Goal: Information Seeking & Learning: Learn about a topic

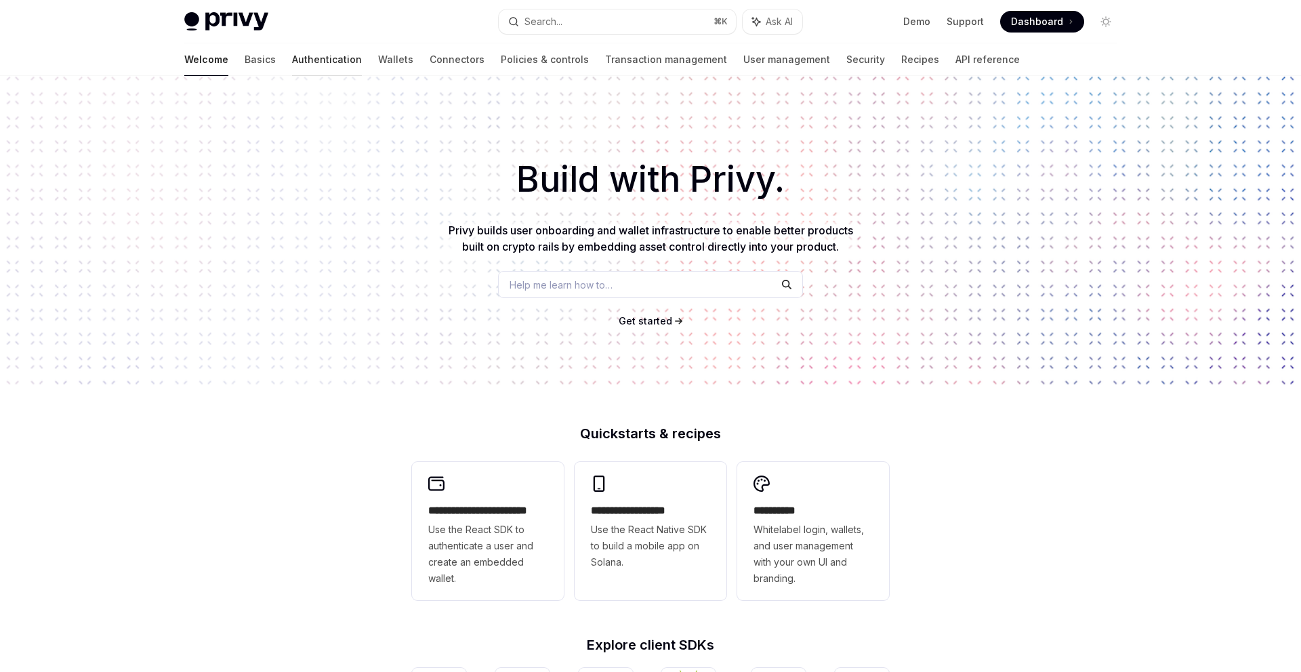
click at [292, 62] on link "Authentication" at bounding box center [327, 59] width 70 height 33
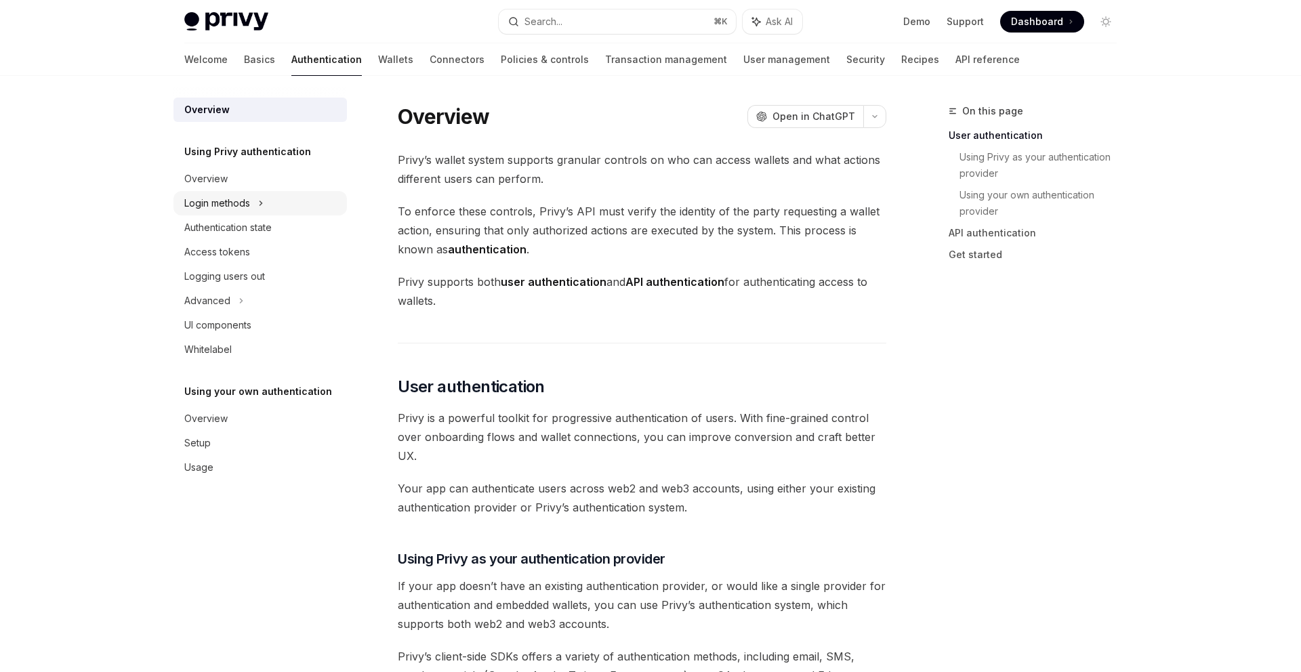
click at [249, 201] on div "Login methods" at bounding box center [217, 203] width 66 height 16
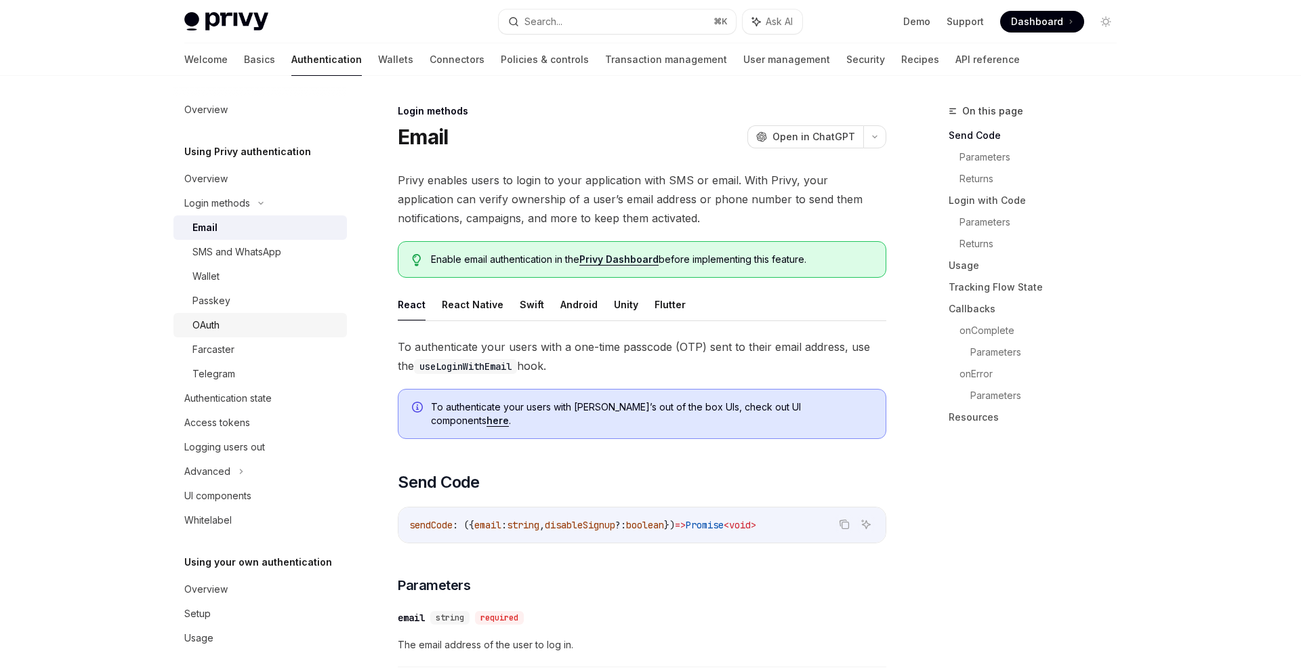
click at [230, 313] on link "OAuth" at bounding box center [261, 325] width 174 height 24
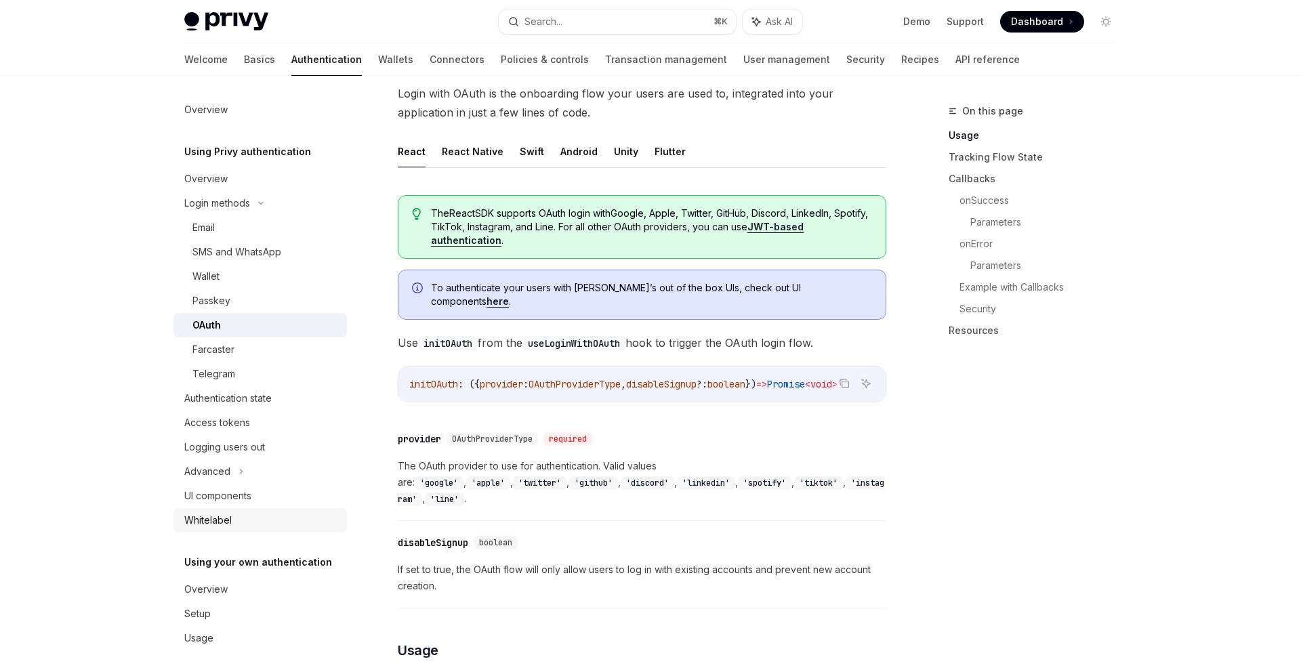
scroll to position [5, 0]
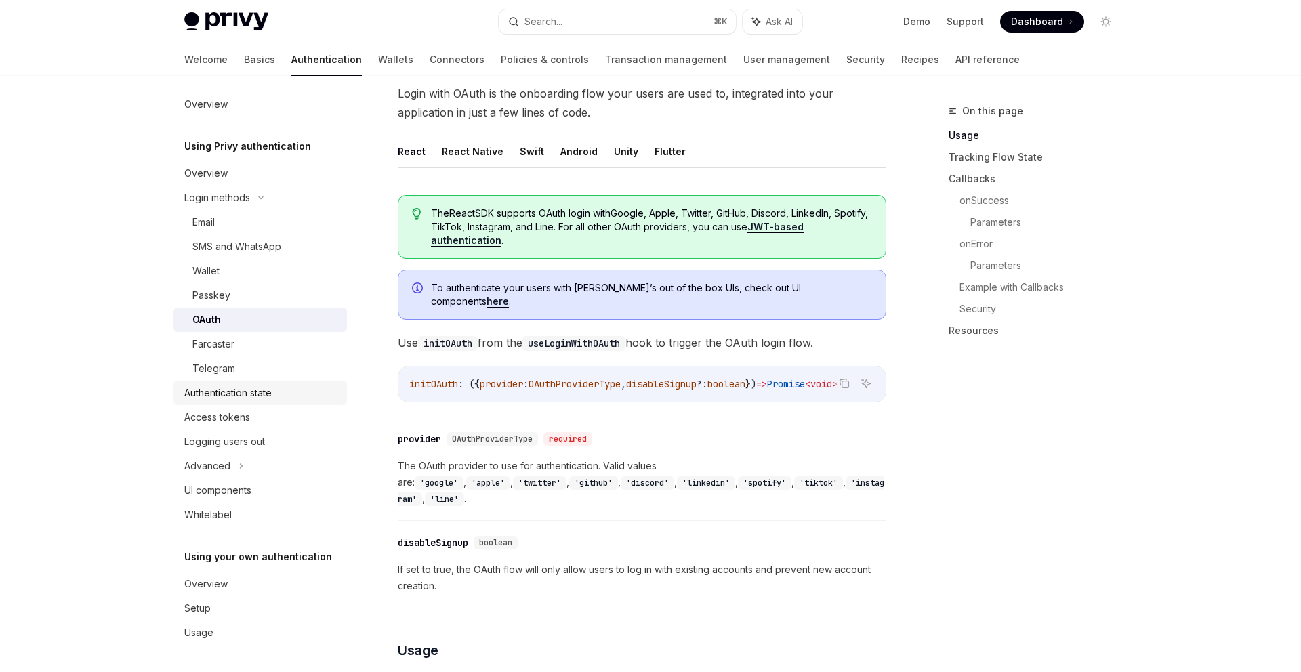
click at [277, 401] on div "Authentication state" at bounding box center [261, 393] width 155 height 16
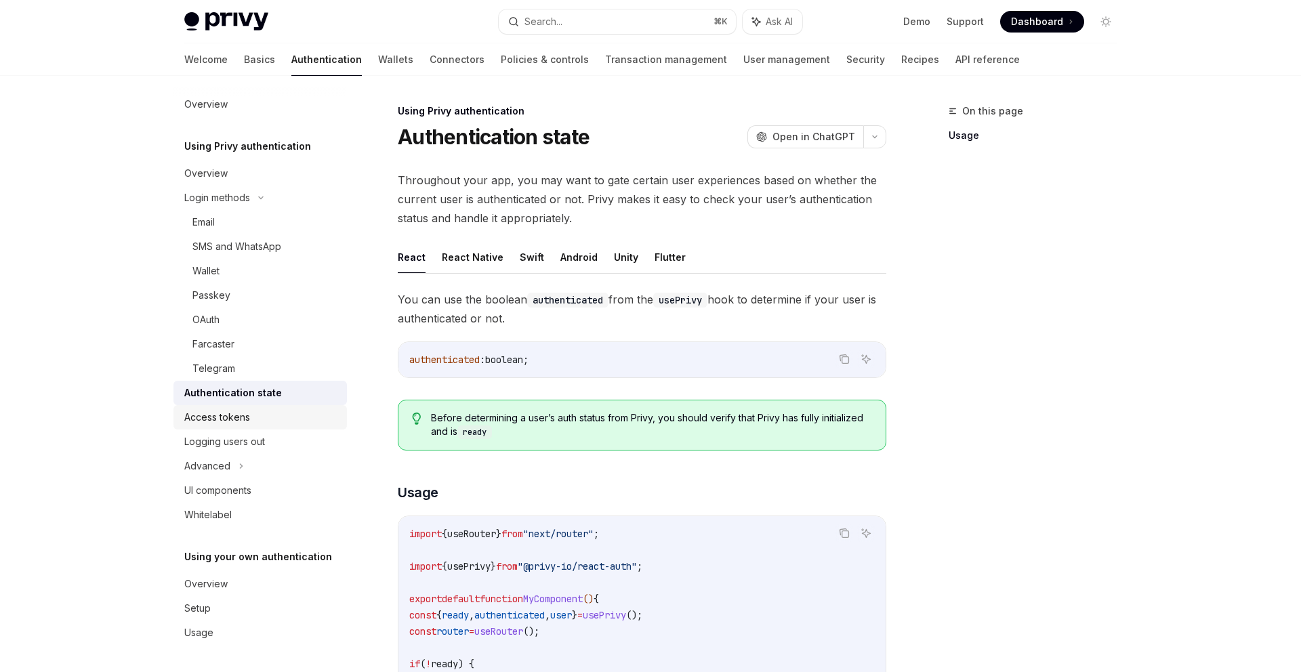
click at [270, 410] on div "Access tokens" at bounding box center [261, 417] width 155 height 16
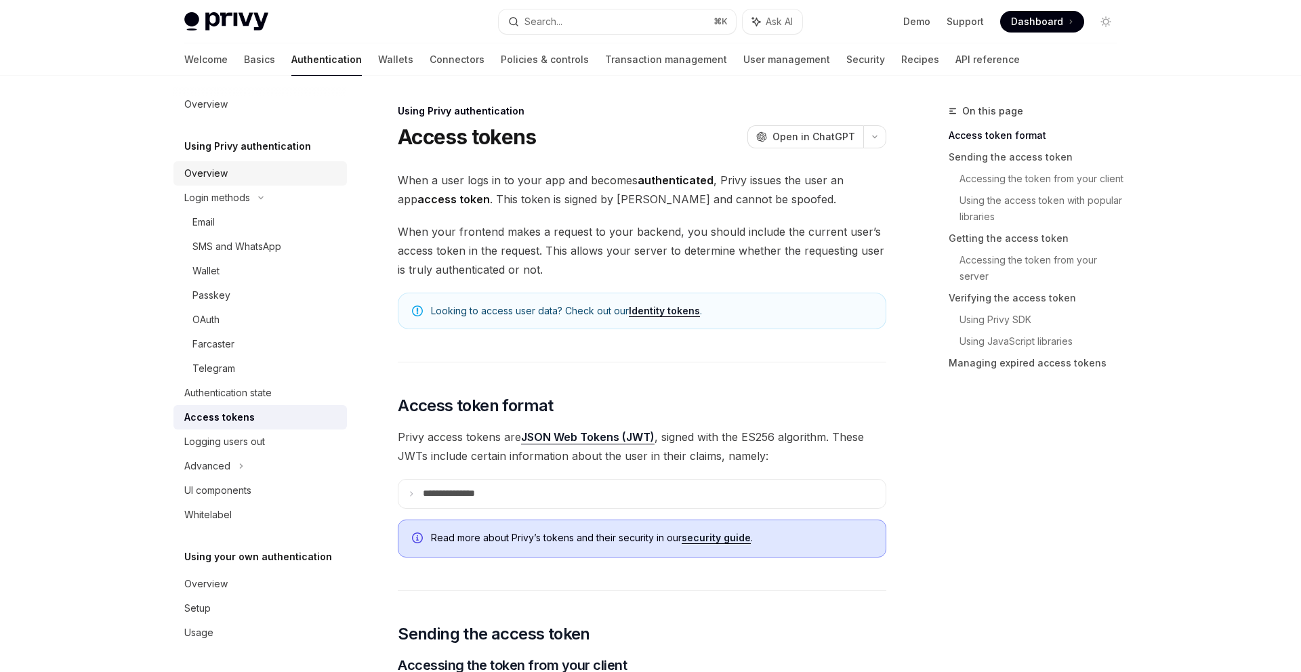
click at [230, 184] on link "Overview" at bounding box center [261, 173] width 174 height 24
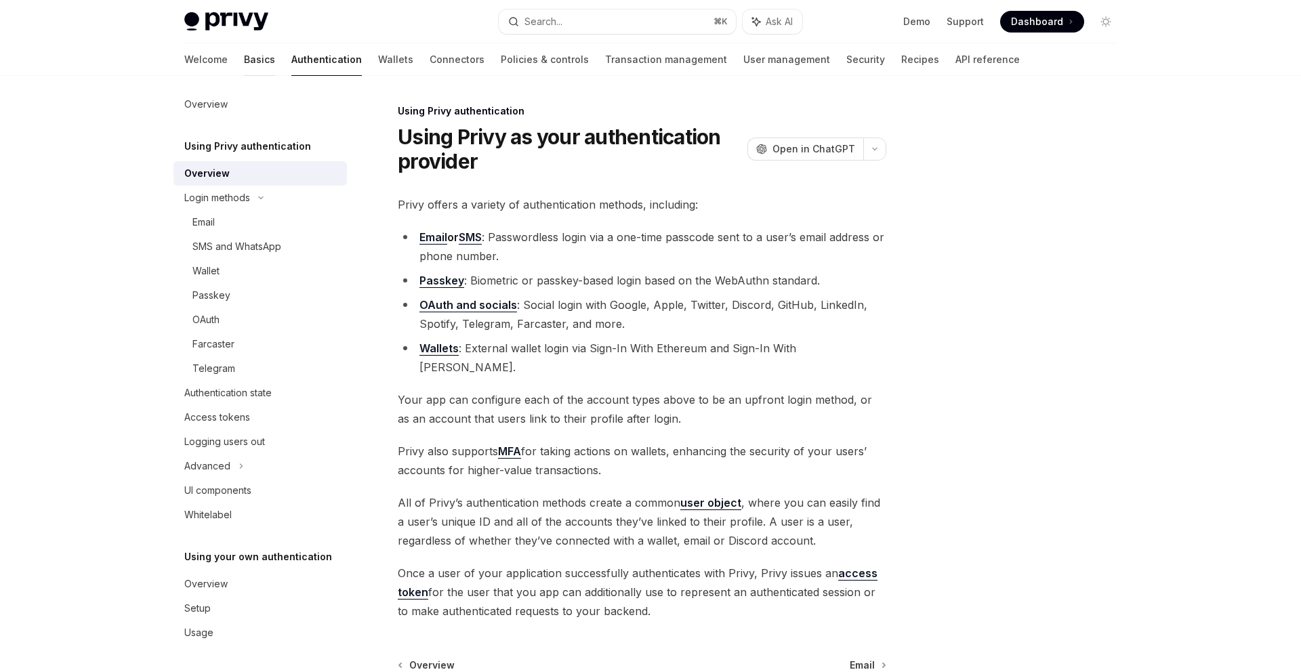
click at [244, 60] on link "Basics" at bounding box center [259, 59] width 31 height 33
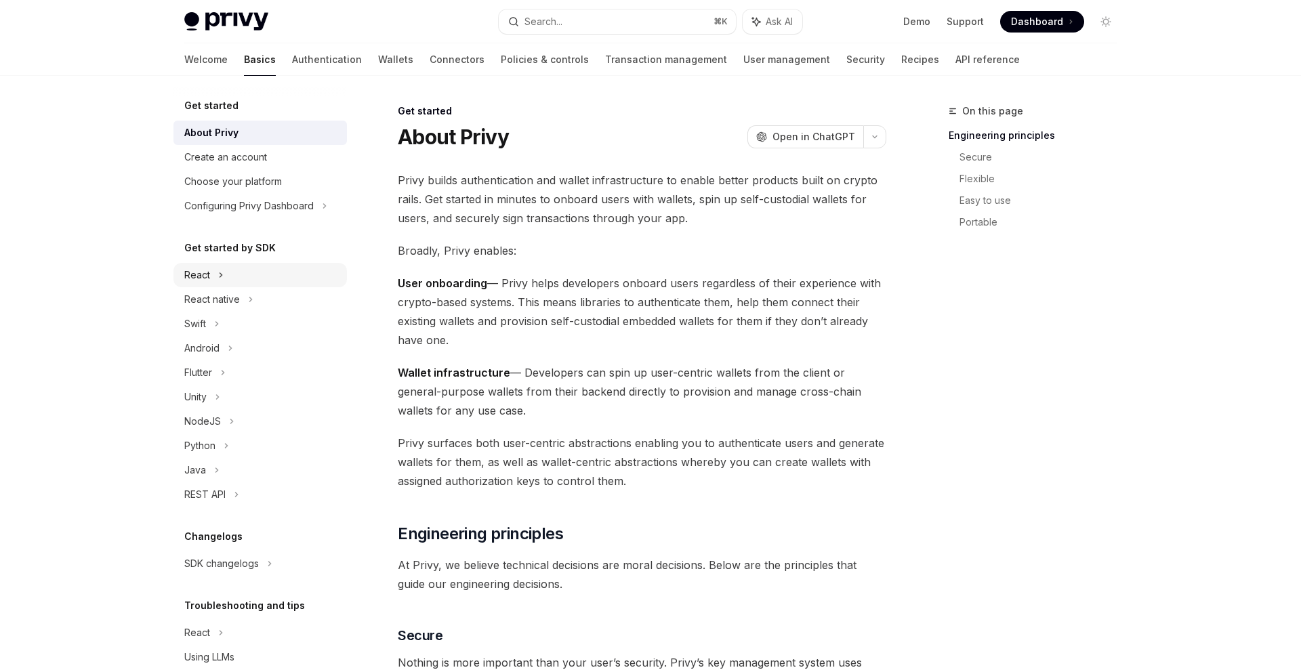
click at [239, 282] on div "React" at bounding box center [261, 275] width 174 height 24
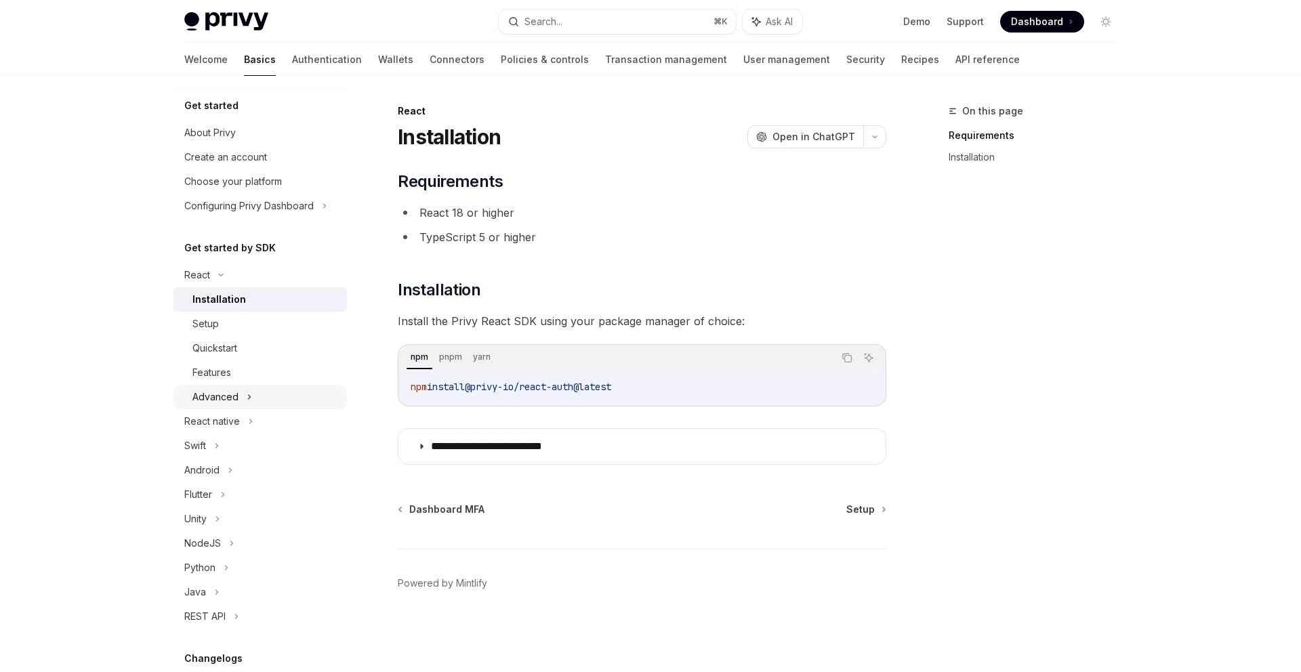
click at [242, 398] on div "Advanced" at bounding box center [261, 397] width 174 height 24
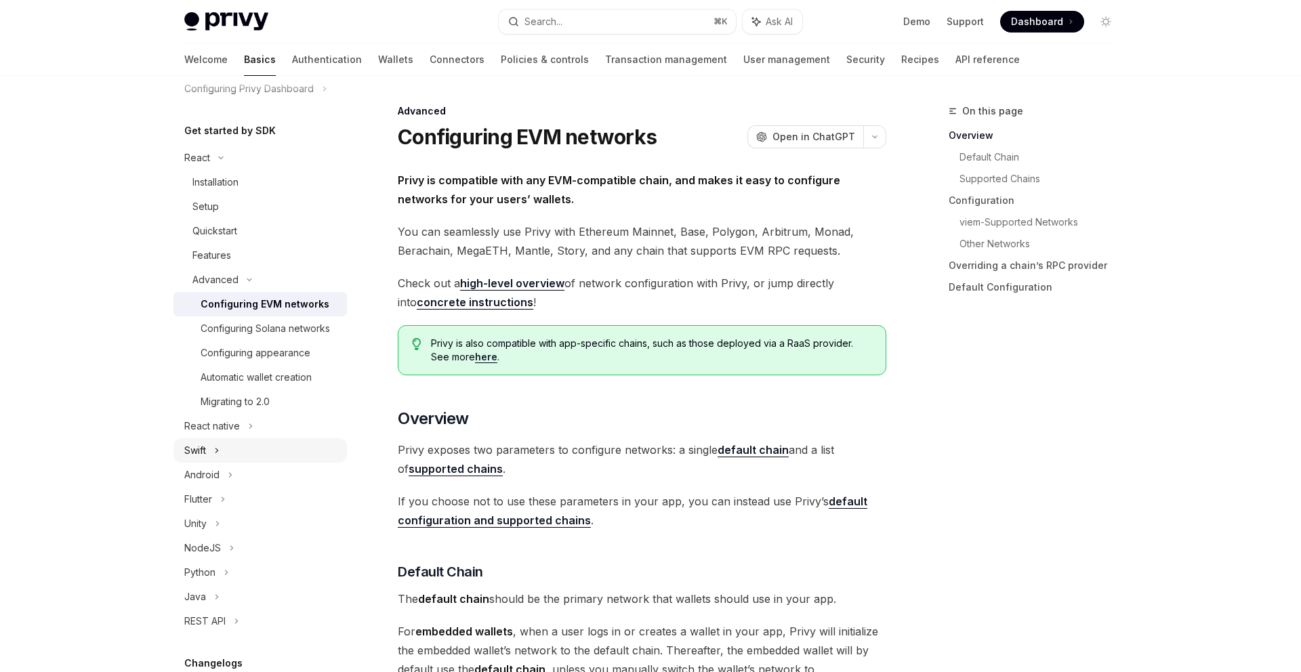
scroll to position [127, 0]
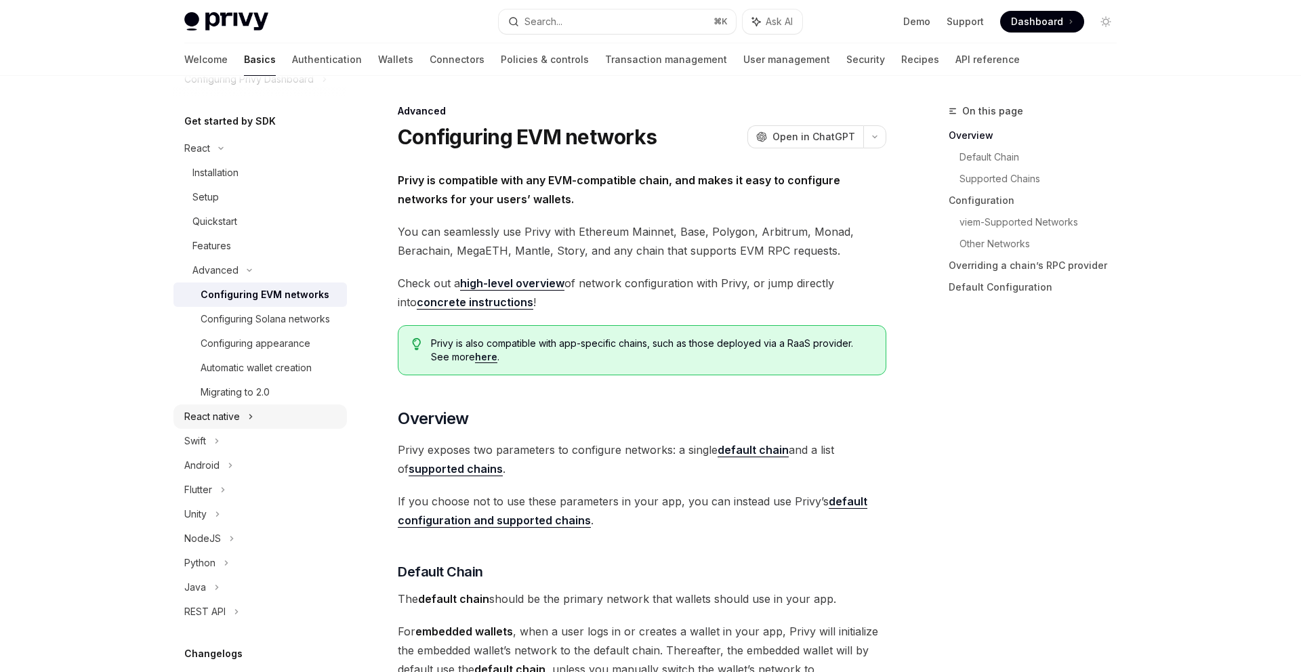
click at [248, 419] on icon at bounding box center [250, 417] width 5 height 16
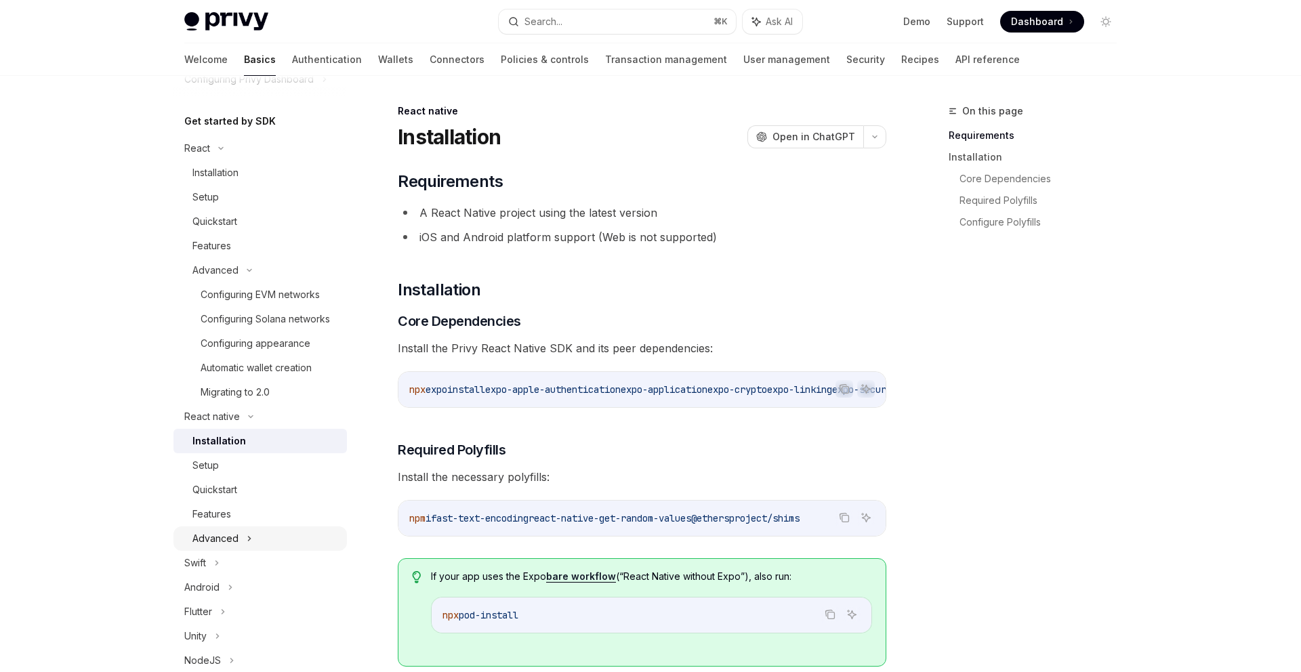
click at [283, 539] on div "Advanced" at bounding box center [261, 539] width 174 height 24
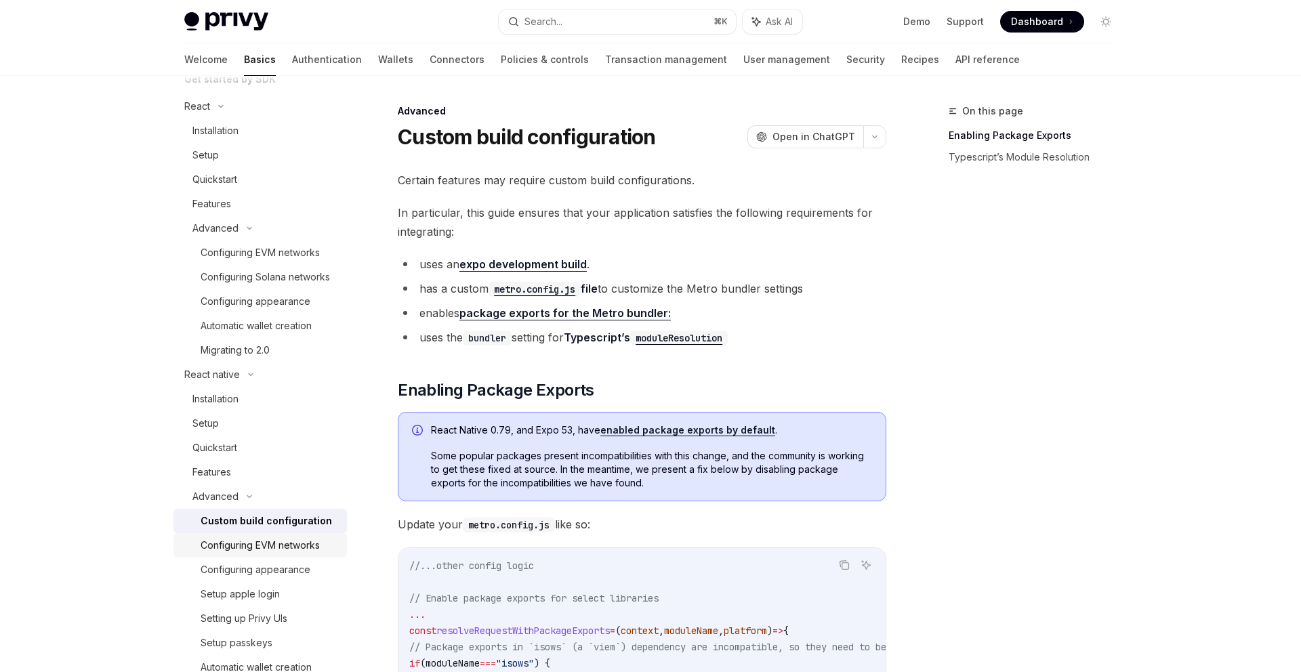
click at [282, 549] on div "Configuring EVM networks" at bounding box center [260, 546] width 119 height 16
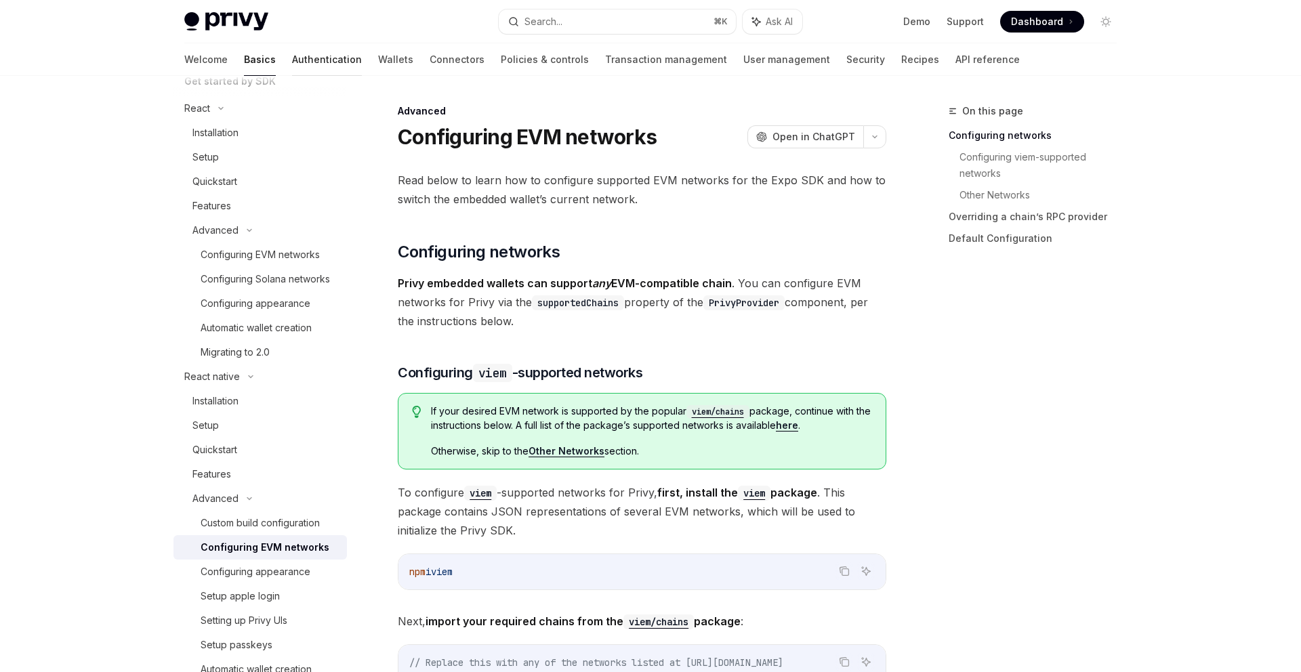
click at [292, 56] on link "Authentication" at bounding box center [327, 59] width 70 height 33
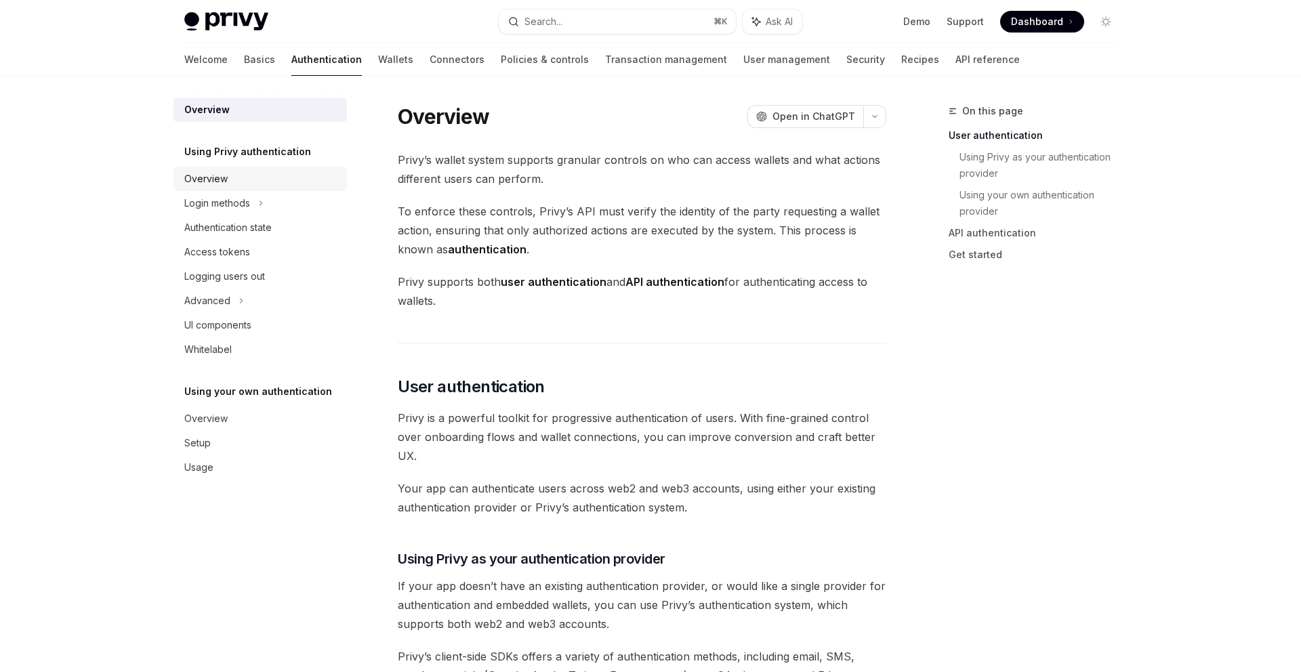
click at [249, 176] on div "Overview" at bounding box center [261, 179] width 155 height 16
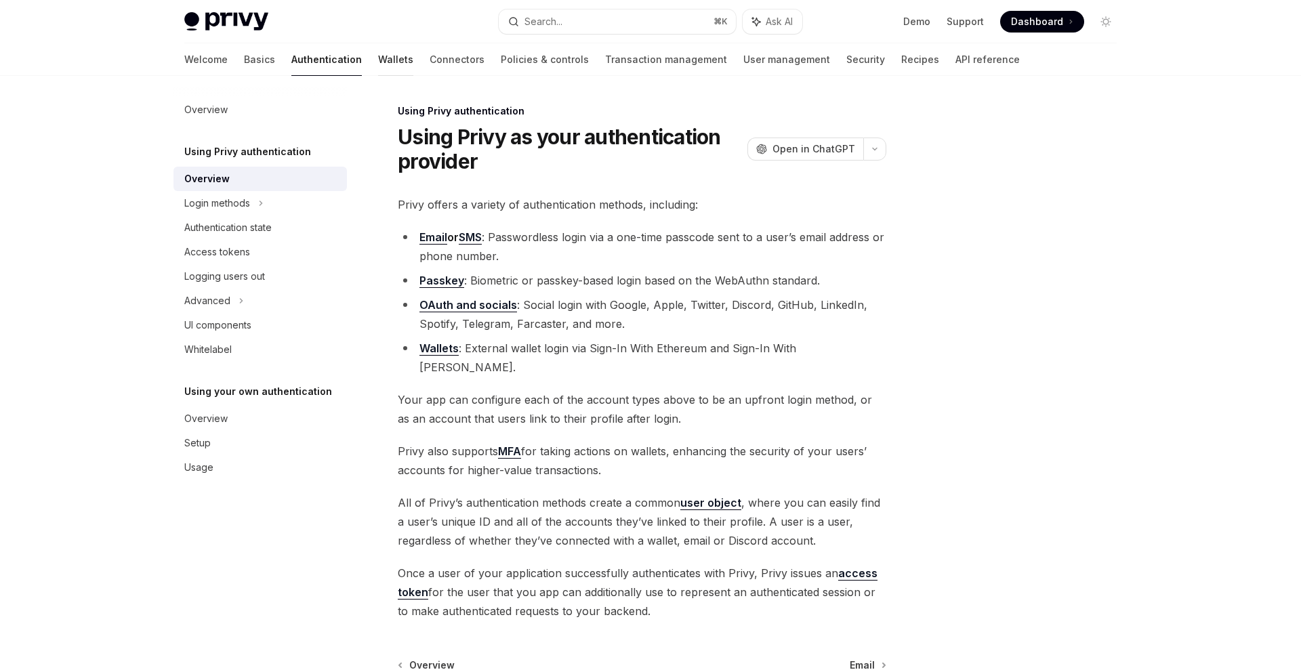
click at [378, 64] on link "Wallets" at bounding box center [395, 59] width 35 height 33
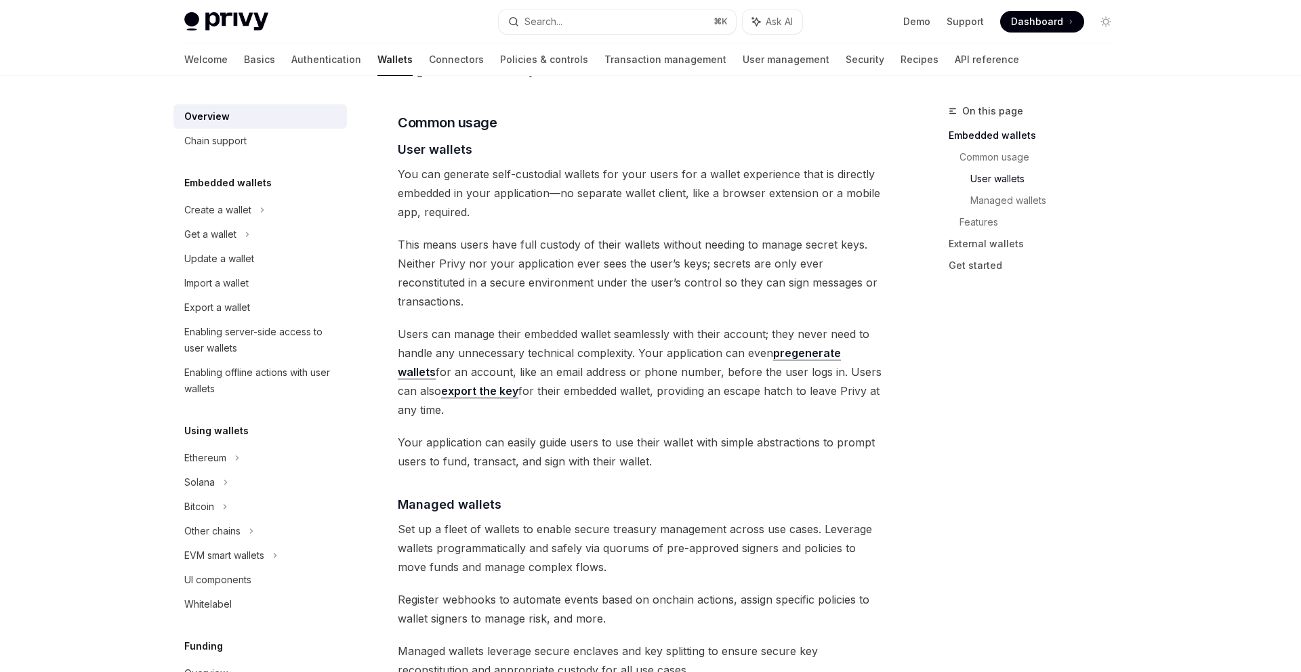
scroll to position [1031, 0]
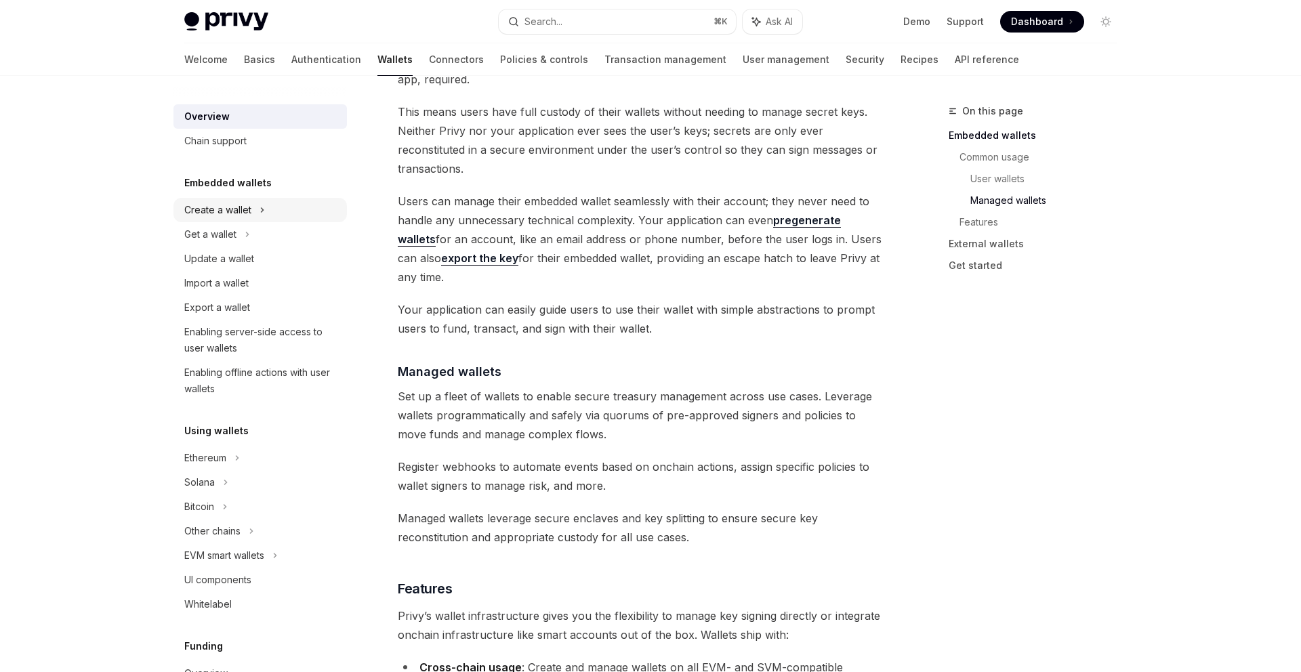
click at [268, 203] on div "Create a wallet" at bounding box center [261, 210] width 174 height 24
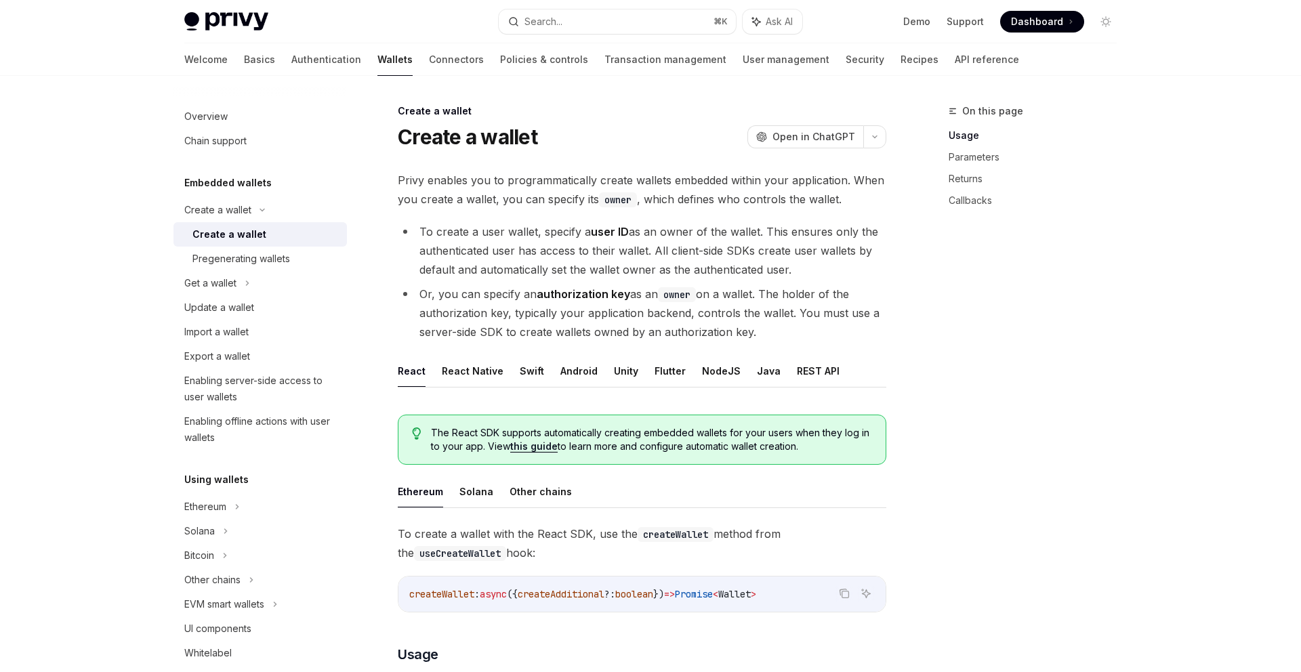
click at [272, 226] on div "Create a wallet" at bounding box center [266, 234] width 146 height 16
click at [272, 254] on div "Pregenerating wallets" at bounding box center [242, 259] width 98 height 16
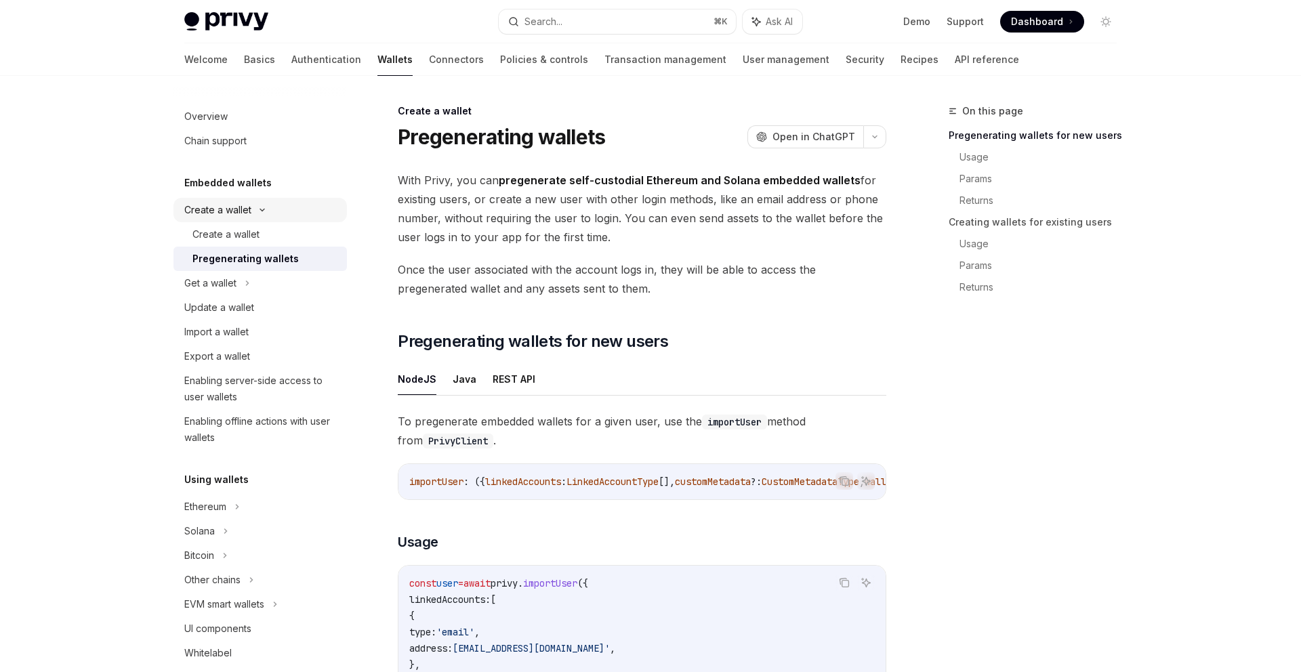
click at [276, 222] on div "Create a wallet" at bounding box center [261, 210] width 174 height 24
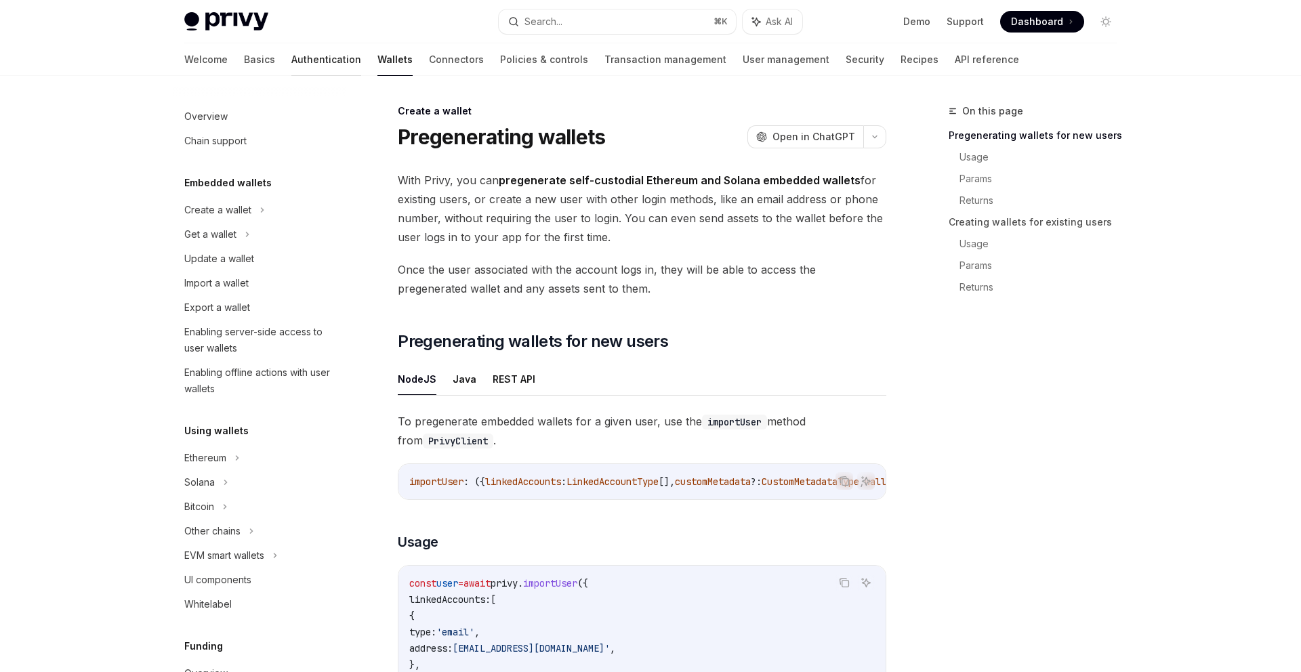
click at [291, 53] on link "Authentication" at bounding box center [326, 59] width 70 height 33
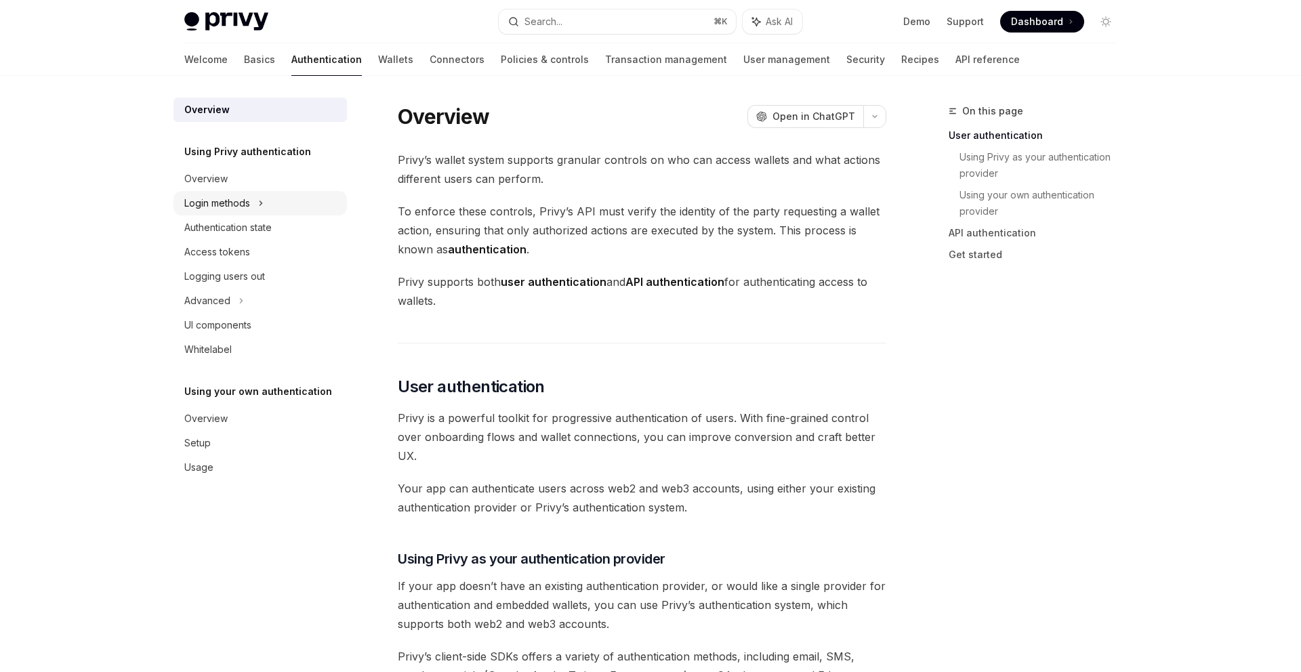
click at [270, 199] on div "Login methods" at bounding box center [261, 203] width 174 height 24
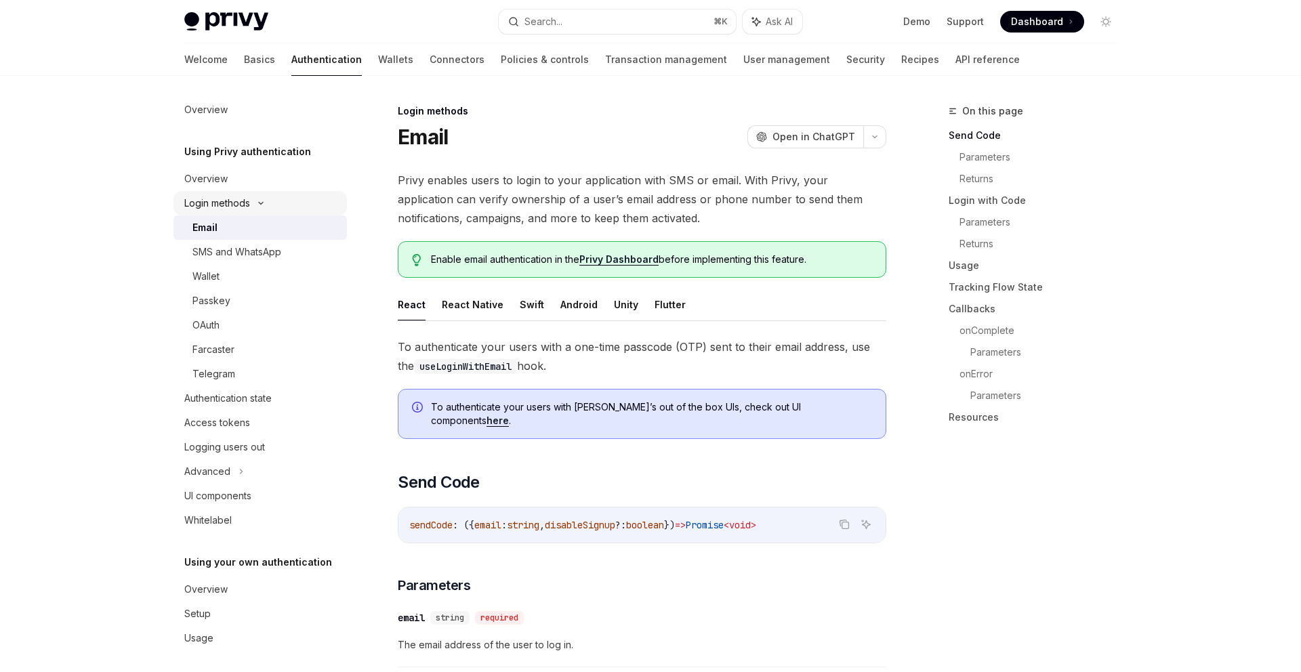
click at [270, 199] on div "Login methods" at bounding box center [261, 203] width 174 height 24
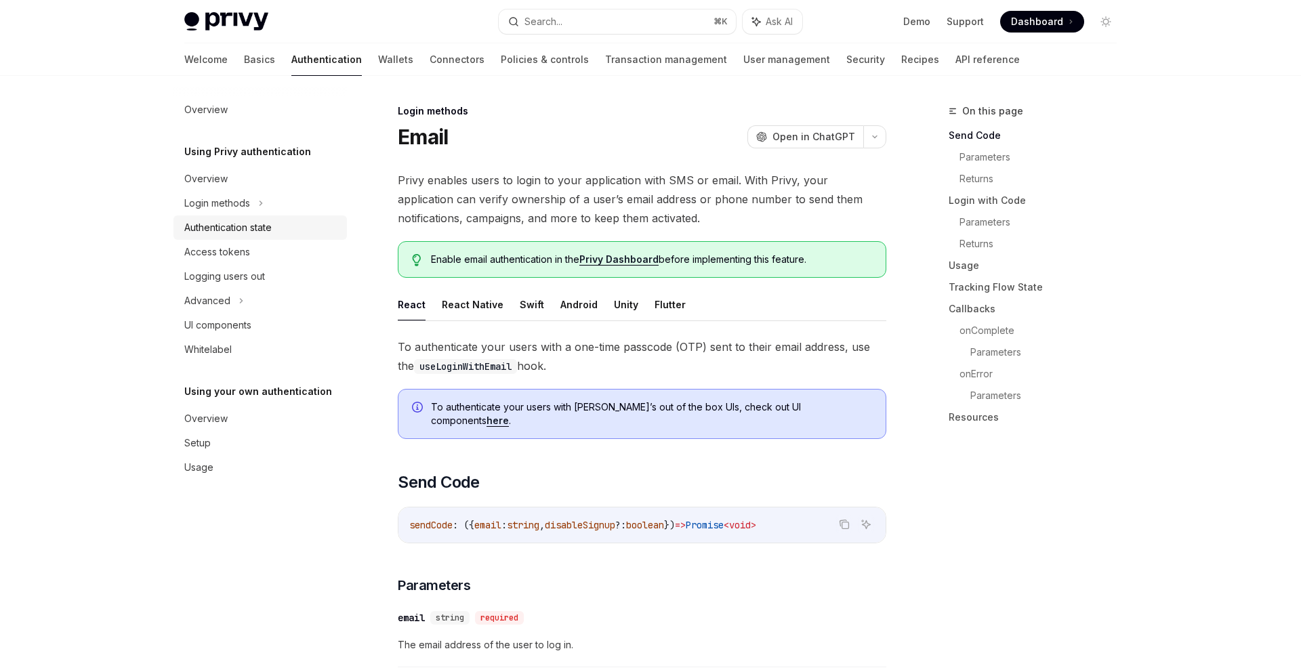
click at [258, 233] on div "Authentication state" at bounding box center [227, 228] width 87 height 16
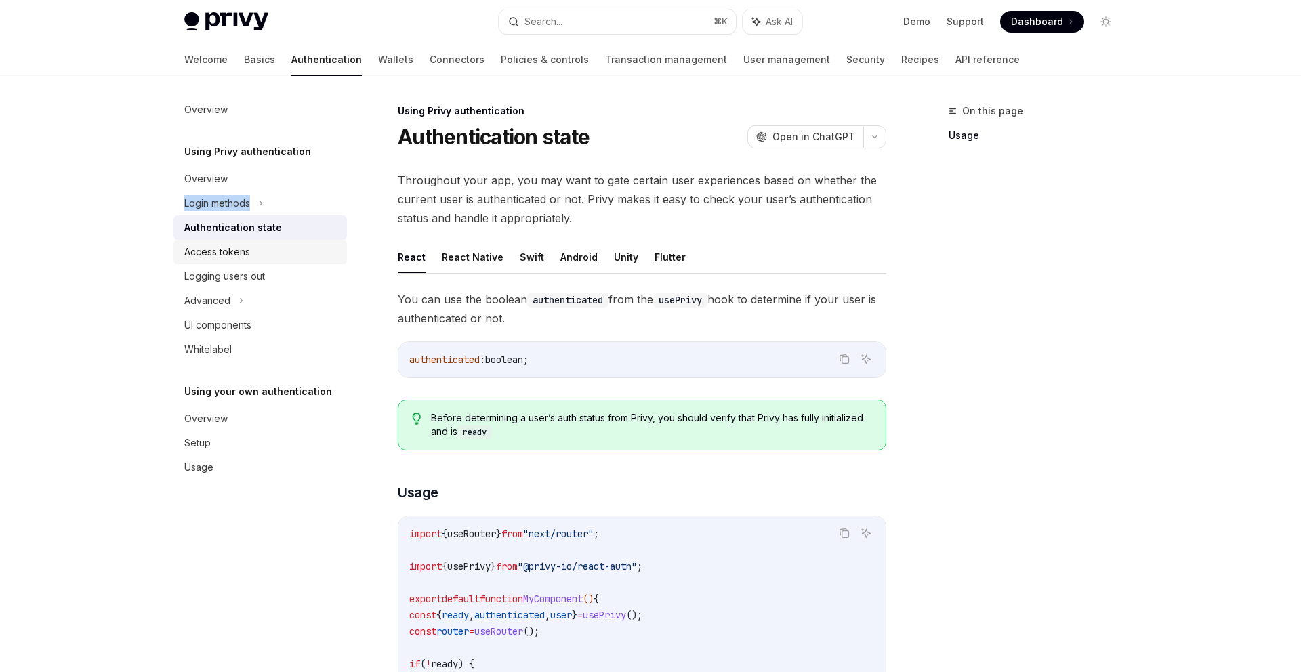
click at [253, 246] on div "Access tokens" at bounding box center [261, 252] width 155 height 16
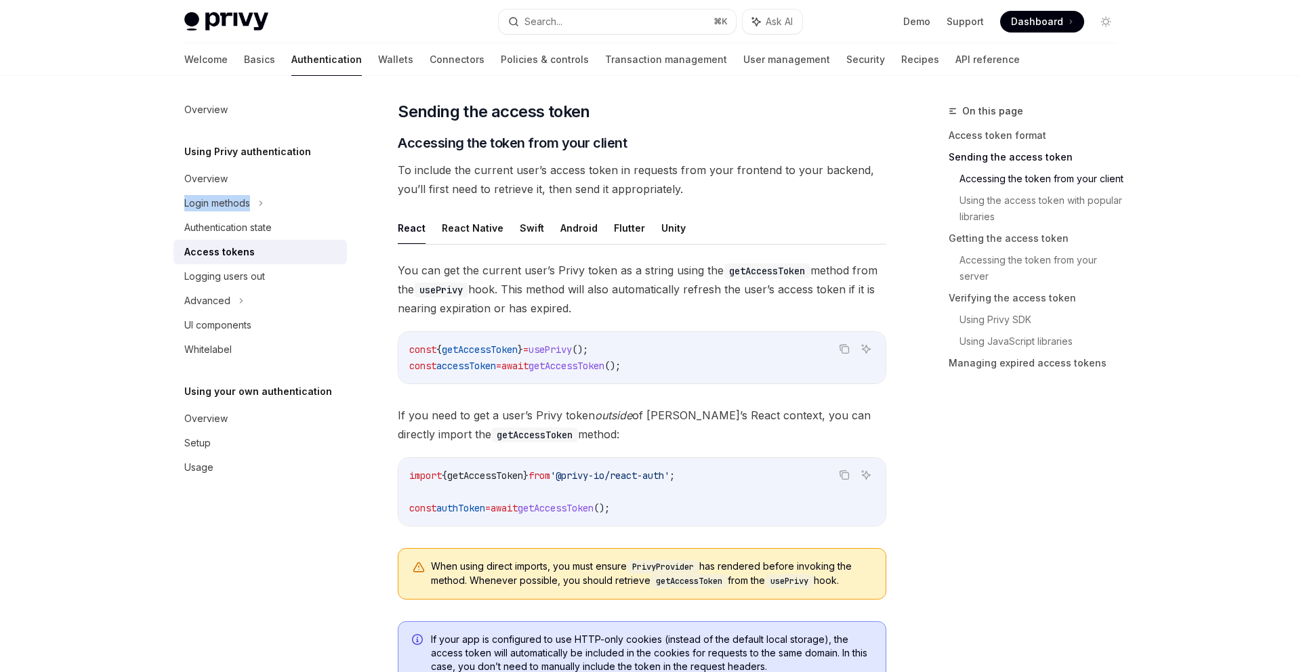
scroll to position [799, 0]
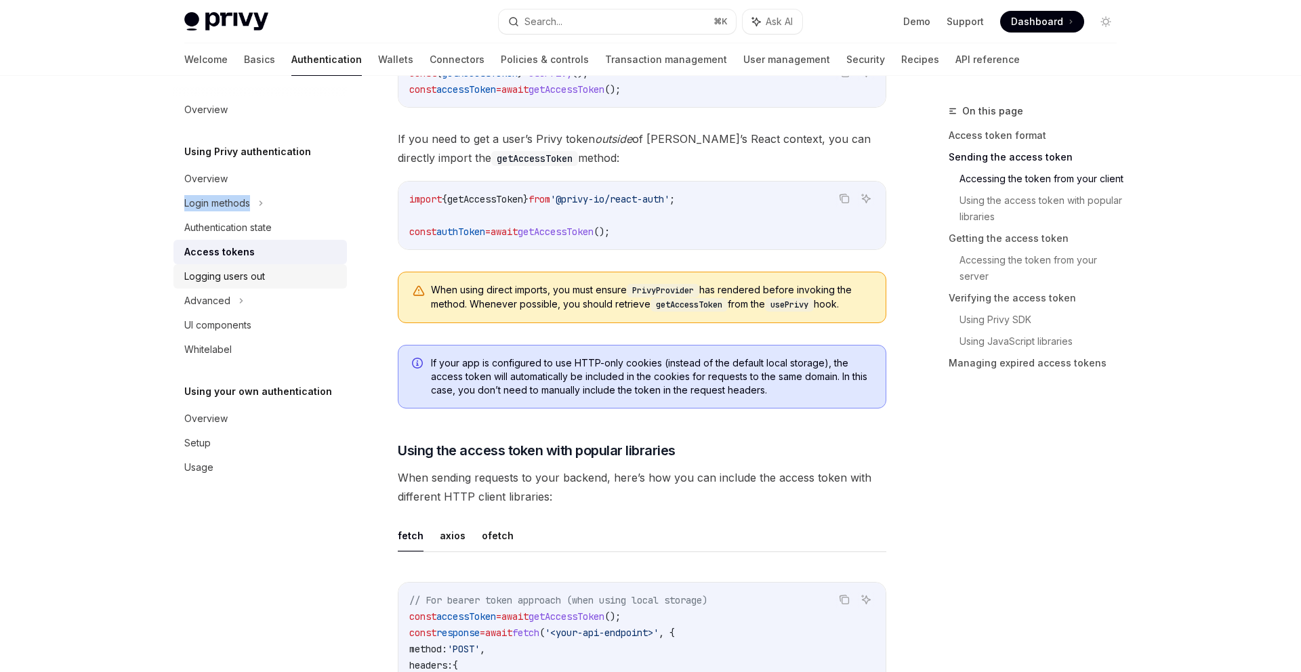
click at [281, 279] on div "Logging users out" at bounding box center [261, 276] width 155 height 16
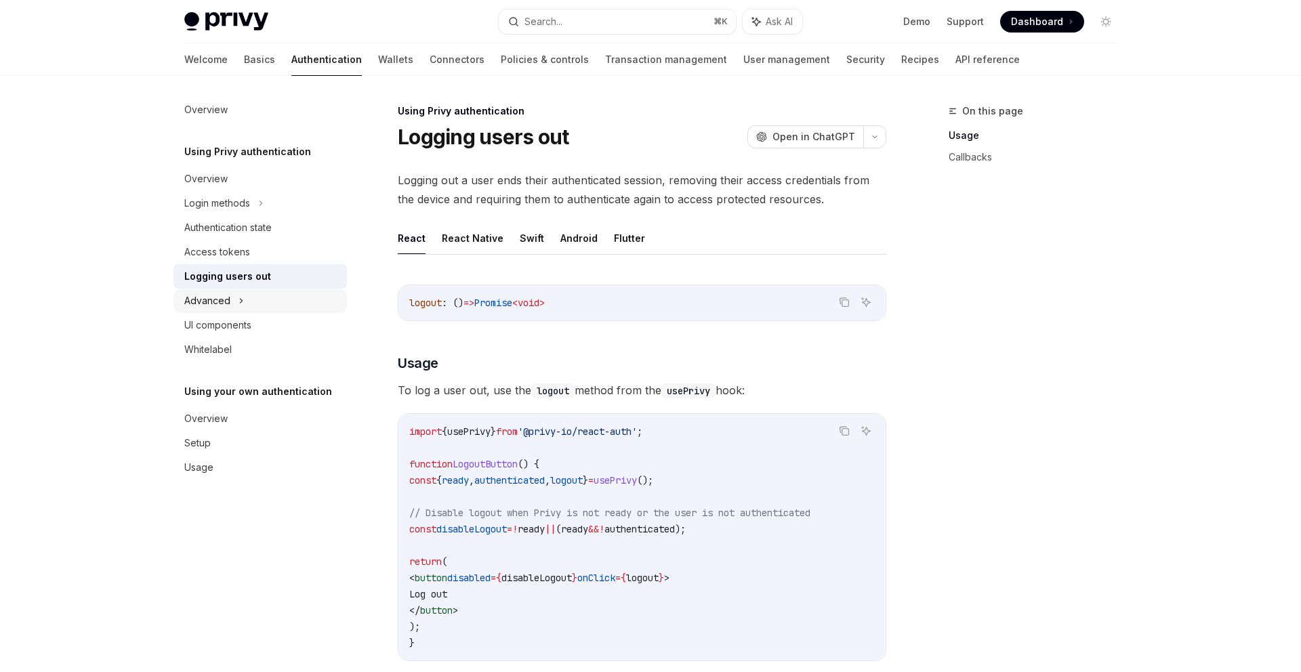
click at [277, 300] on div "Advanced" at bounding box center [261, 301] width 174 height 24
click at [263, 331] on div "MFA" at bounding box center [261, 325] width 174 height 24
type textarea "*"
